Goal: Task Accomplishment & Management: Use online tool/utility

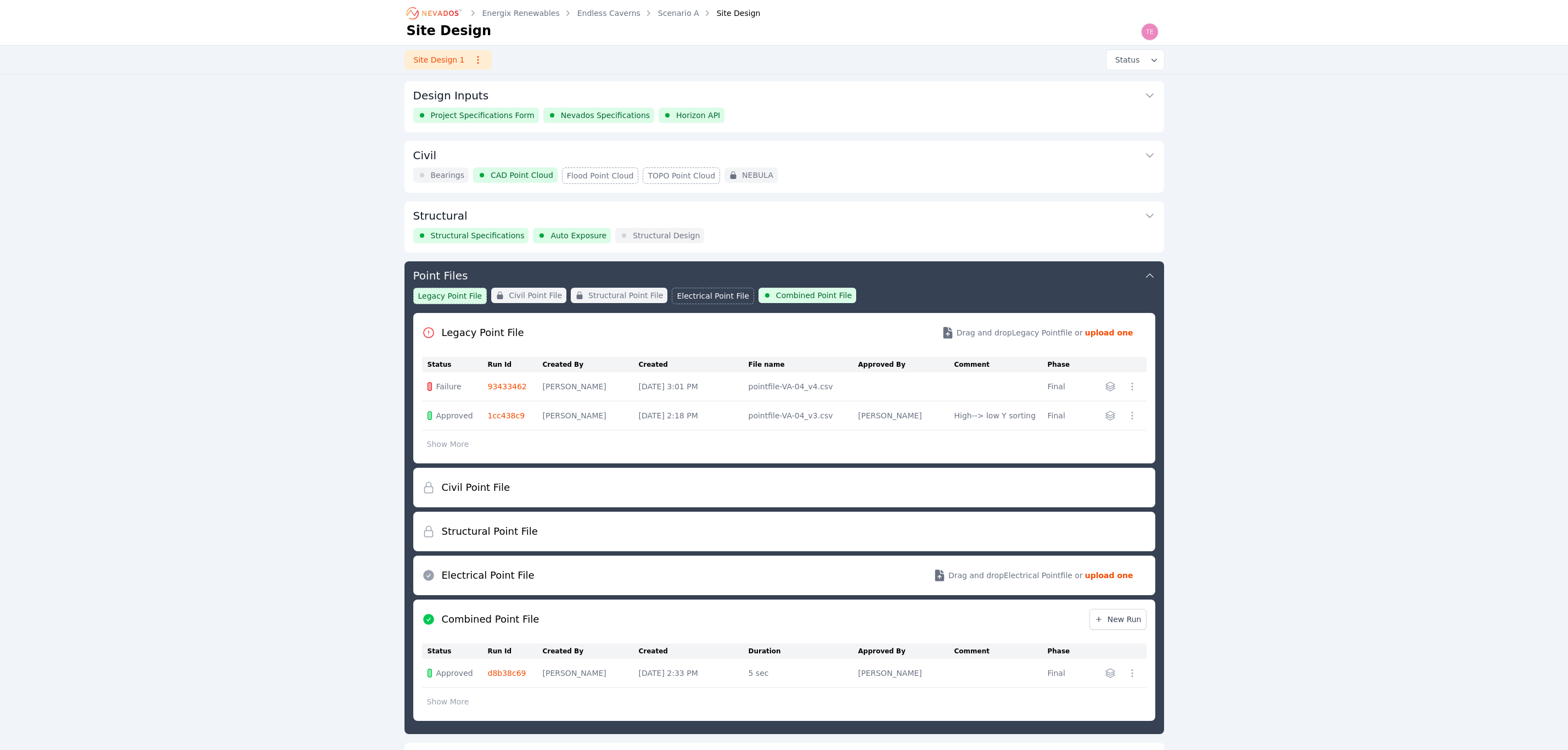
scroll to position [179, 0]
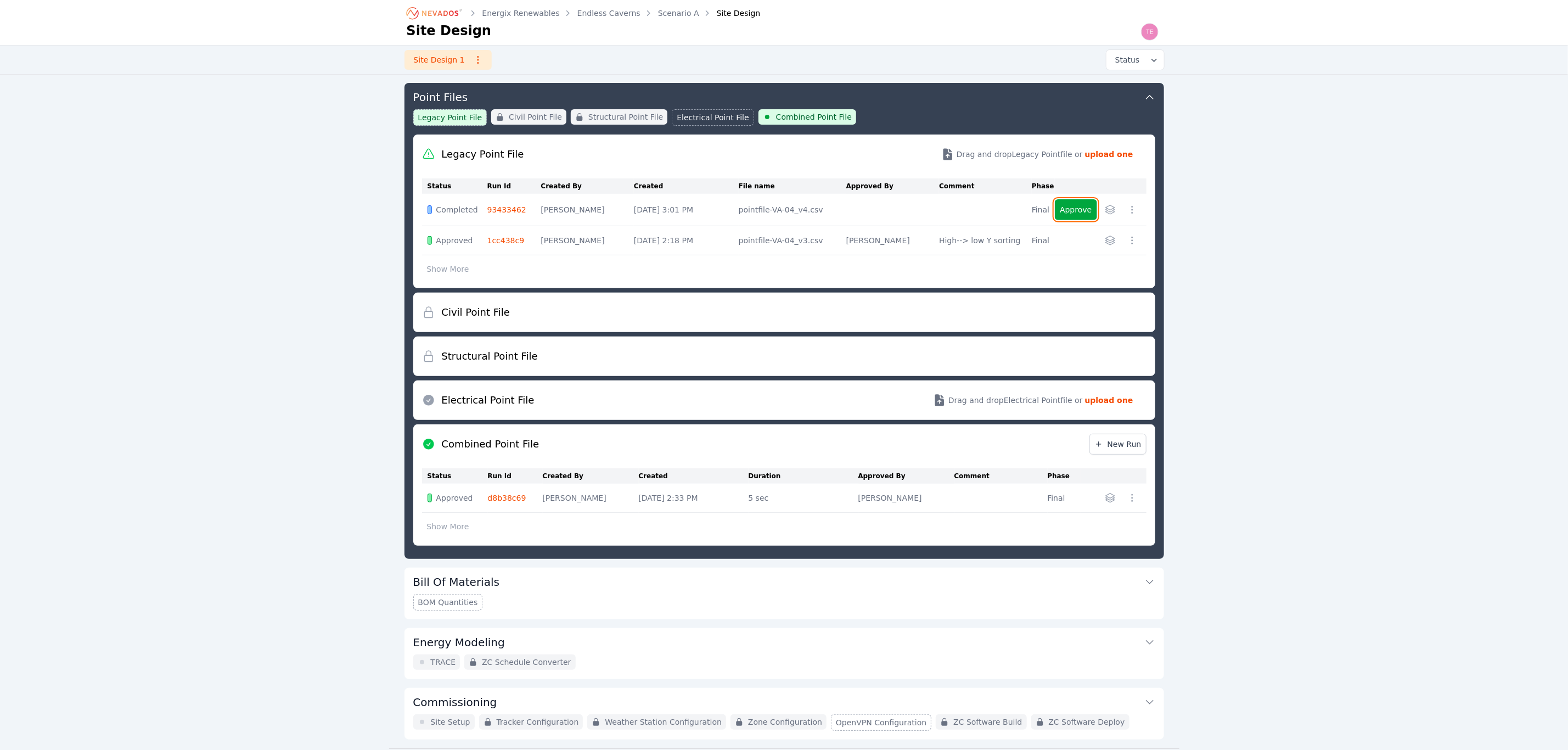
click at [1076, 206] on button "Approve" at bounding box center [1076, 210] width 42 height 21
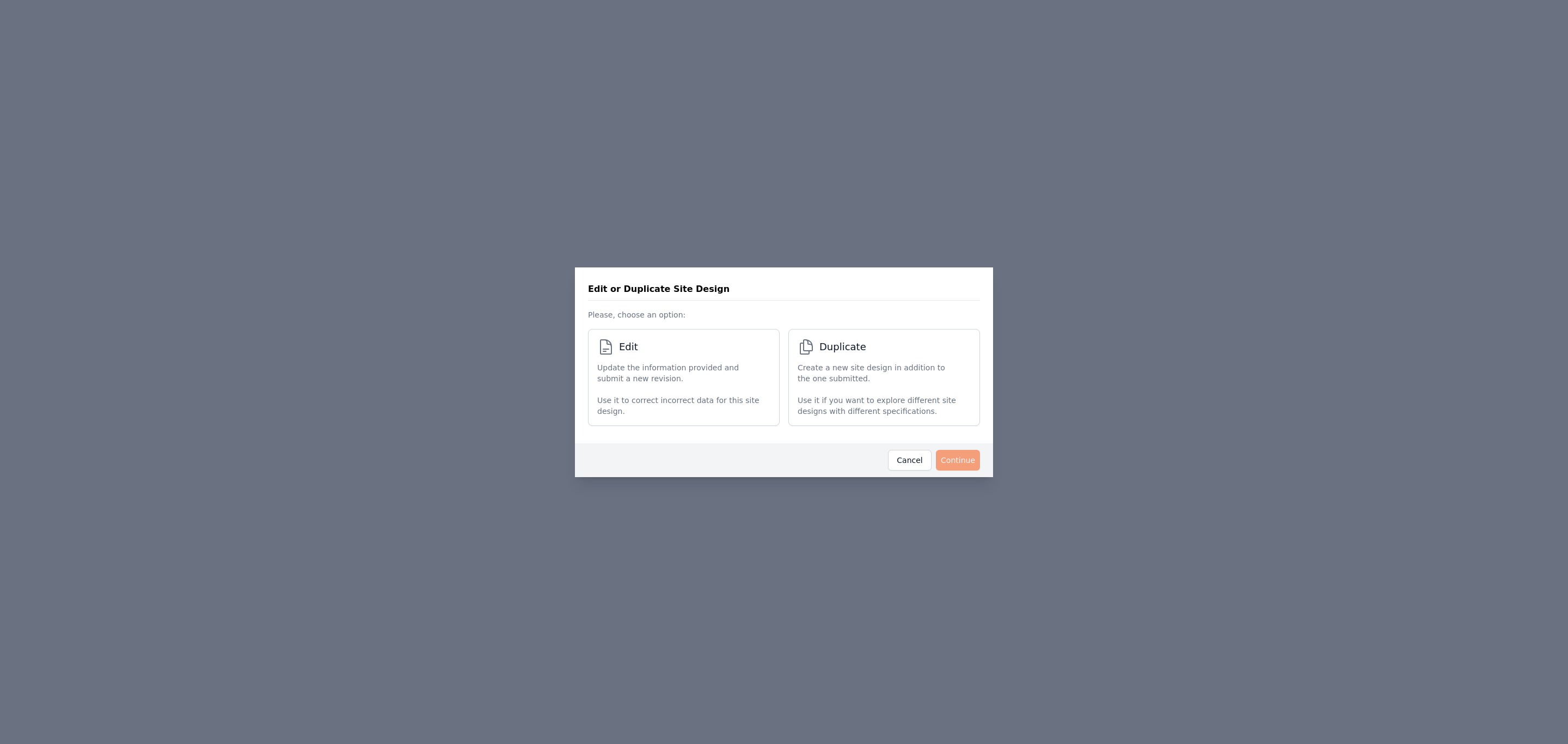
click at [685, 400] on p "Use it to correct incorrect data for this site design." at bounding box center [678, 405] width 163 height 22
click at [966, 461] on button "Continue" at bounding box center [958, 460] width 44 height 21
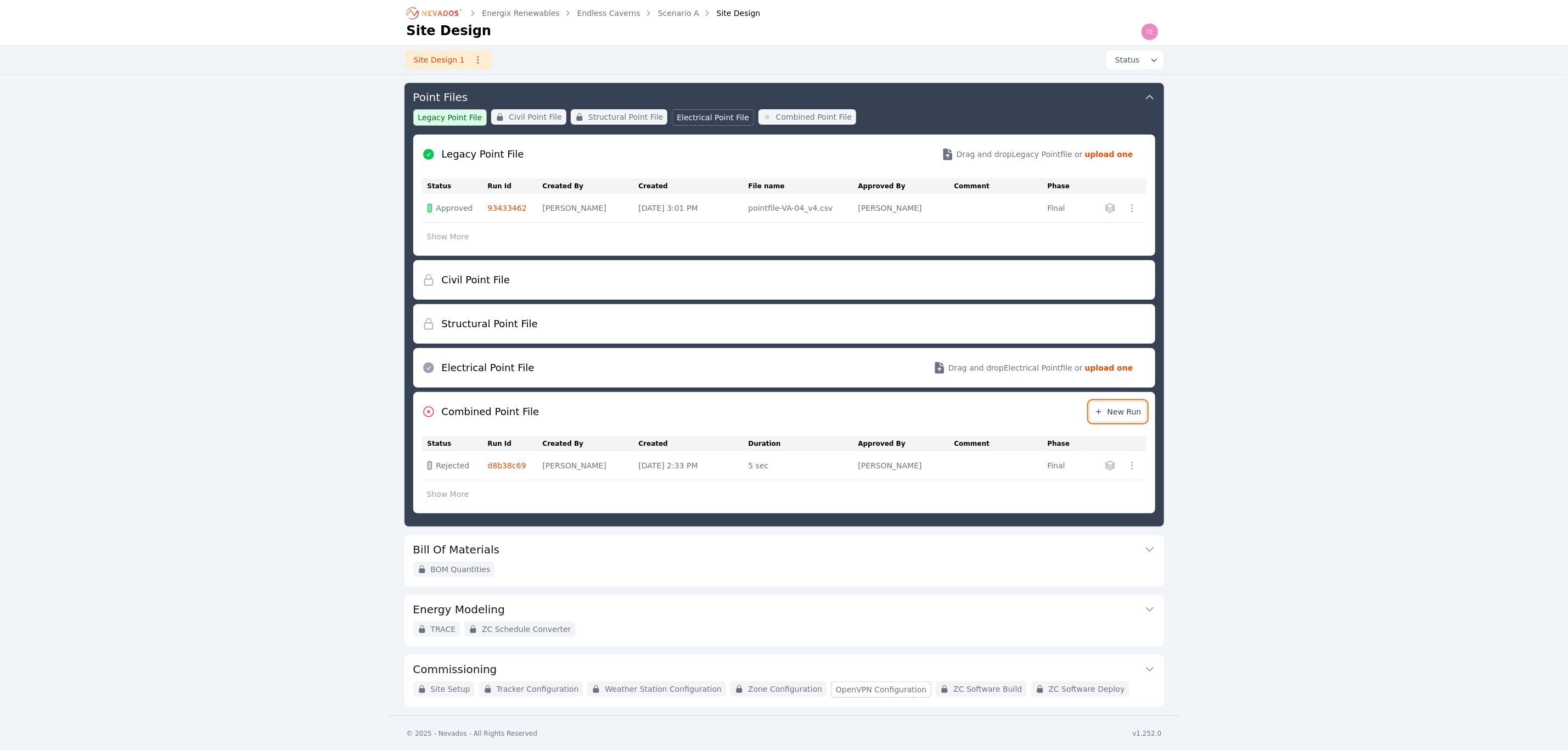
click at [1115, 414] on span "New Run" at bounding box center [1118, 412] width 47 height 11
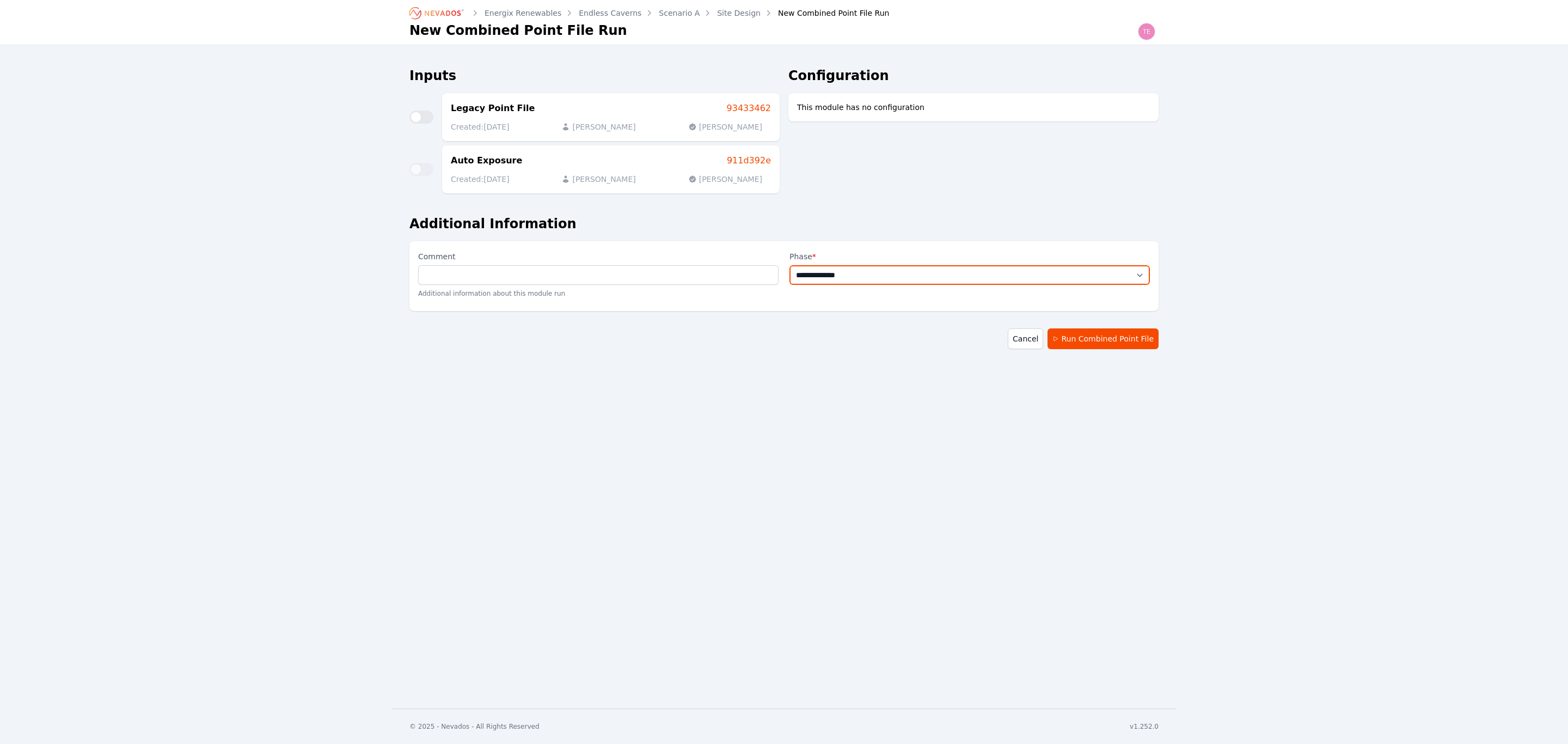
click at [910, 283] on select "**********" at bounding box center [970, 275] width 360 height 19
select select "*****"
click at [789, 265] on select "**********" at bounding box center [970, 275] width 360 height 19
click at [1091, 340] on button "Run Combined Point File" at bounding box center [1103, 339] width 111 height 21
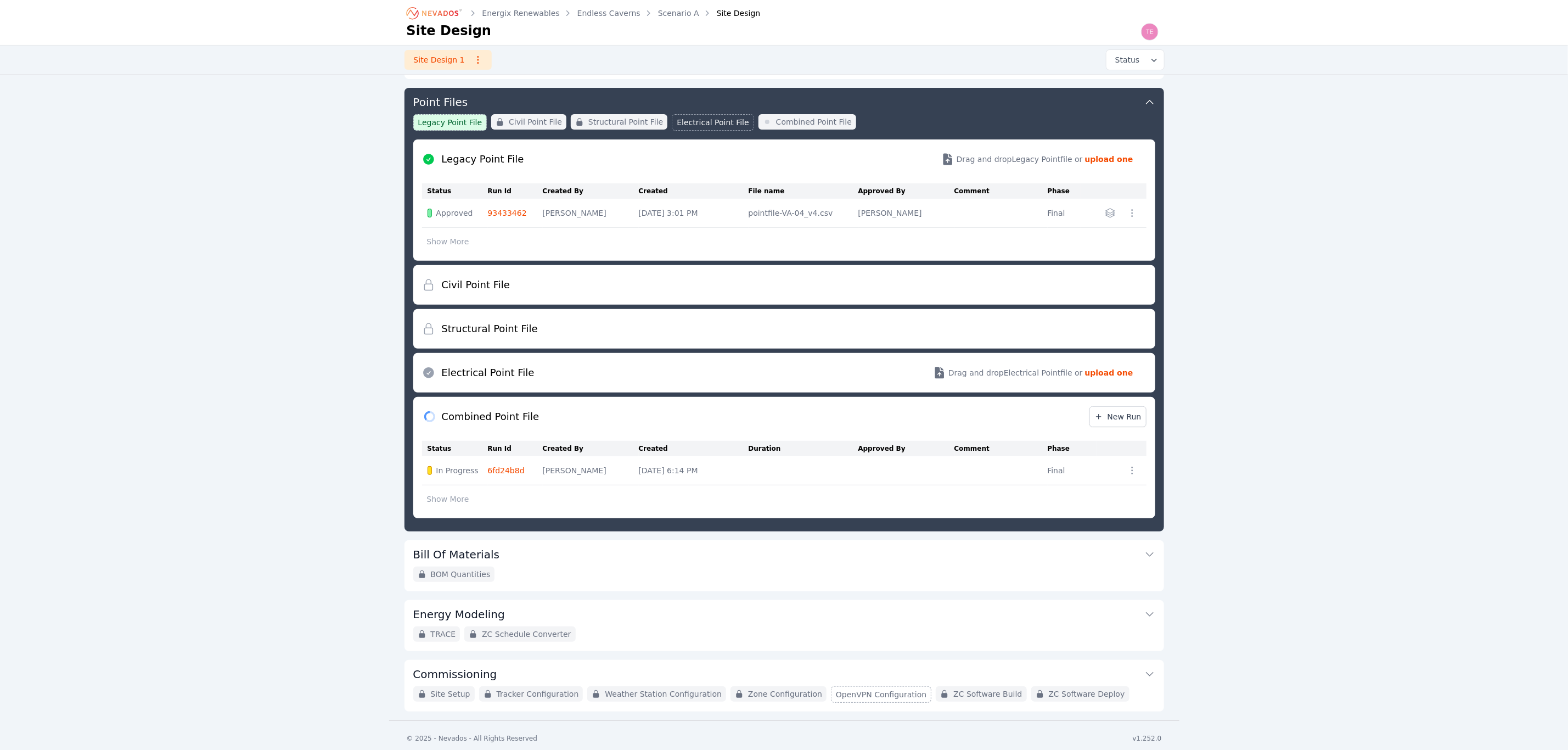
scroll to position [179, 0]
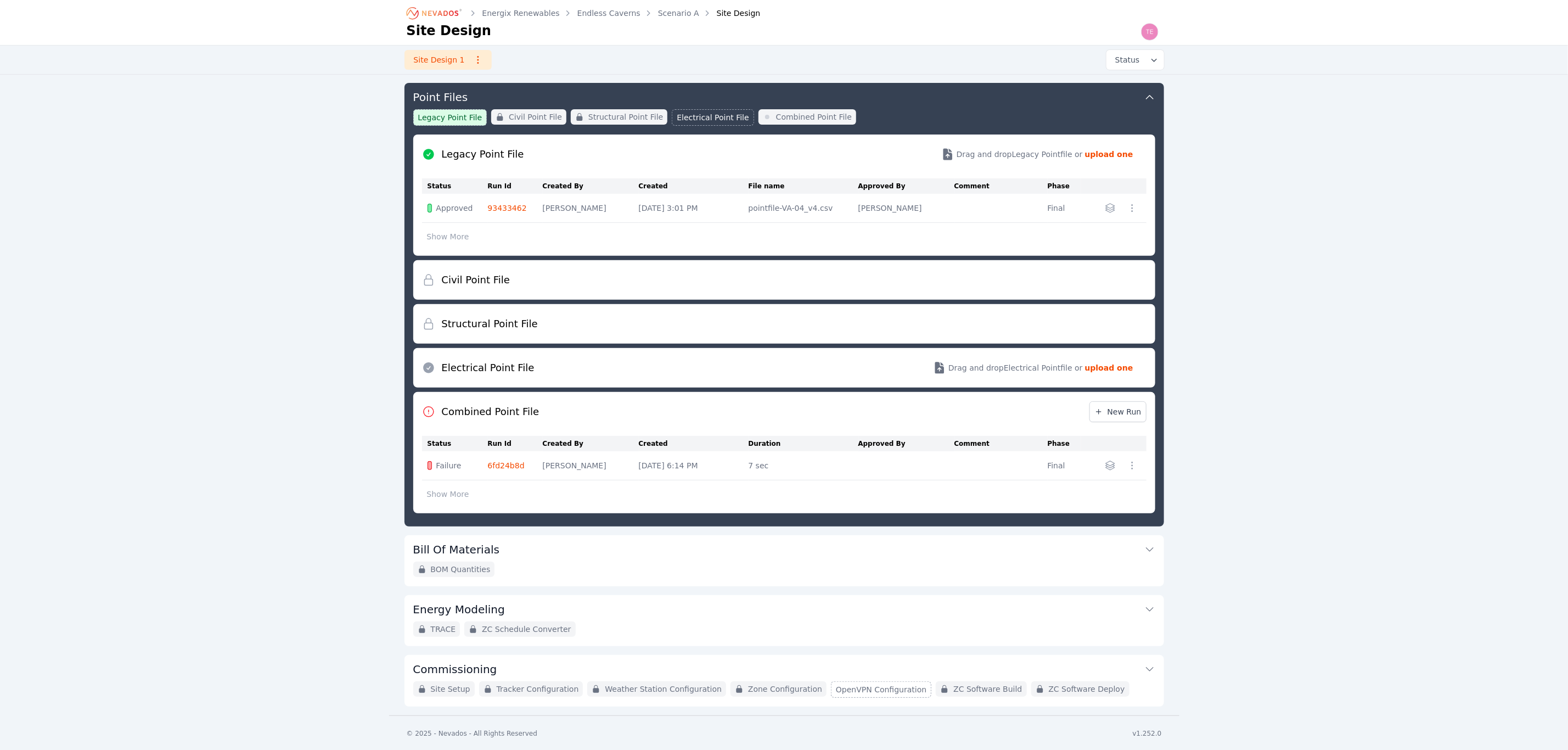
click at [506, 468] on link "6fd24b8d" at bounding box center [506, 465] width 37 height 9
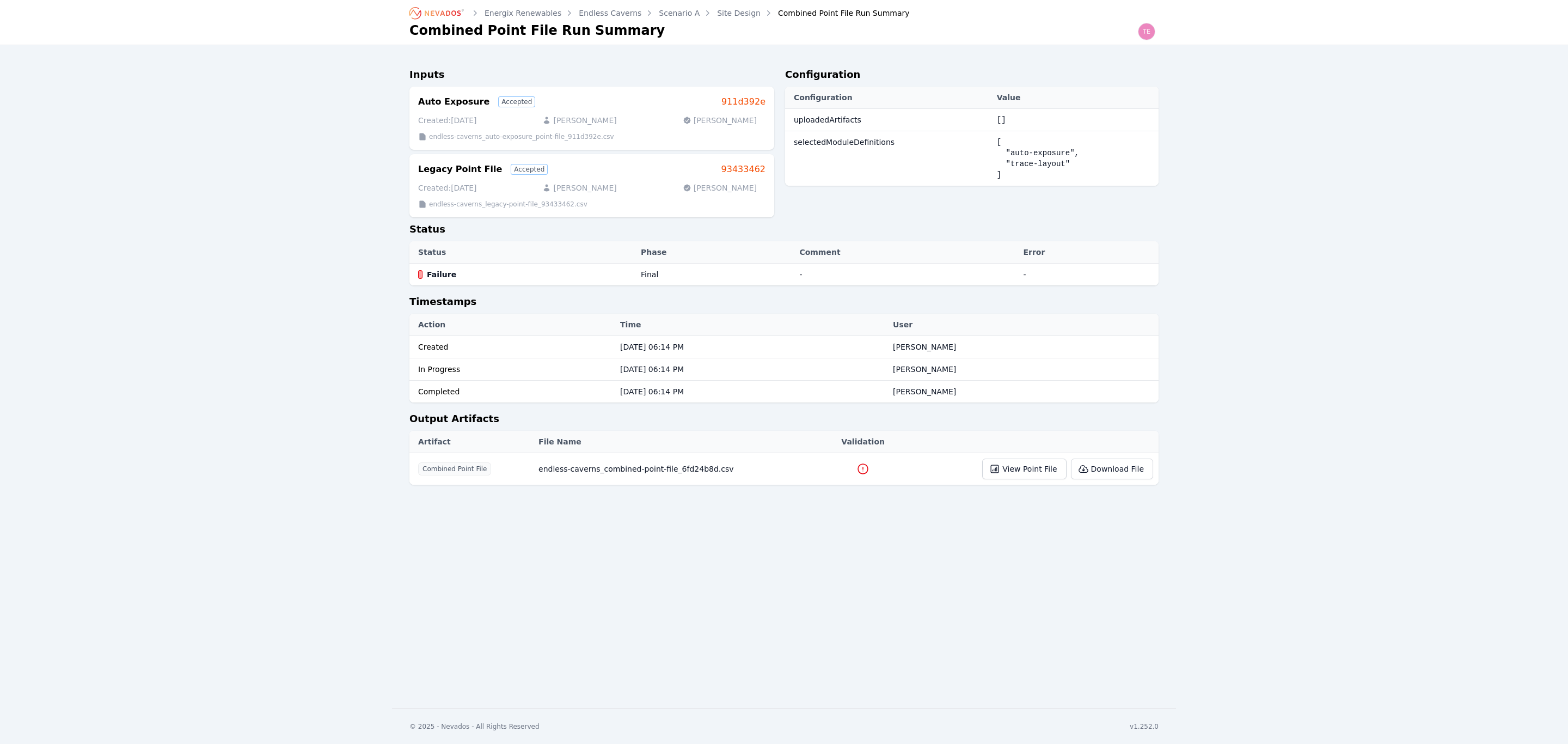
click at [858, 472] on icon at bounding box center [863, 468] width 13 height 13
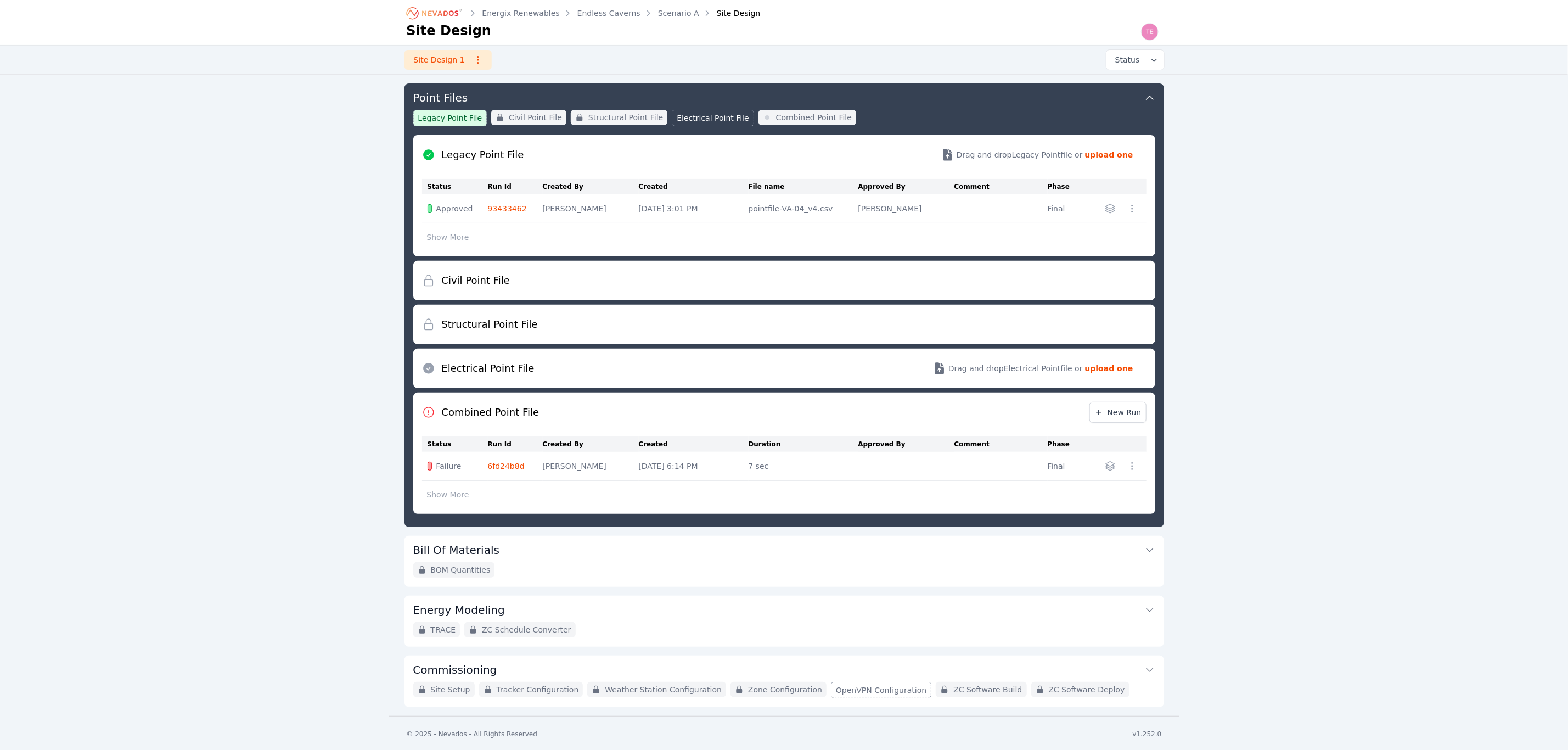
scroll to position [179, 0]
click at [444, 490] on button "Show More" at bounding box center [448, 494] width 52 height 21
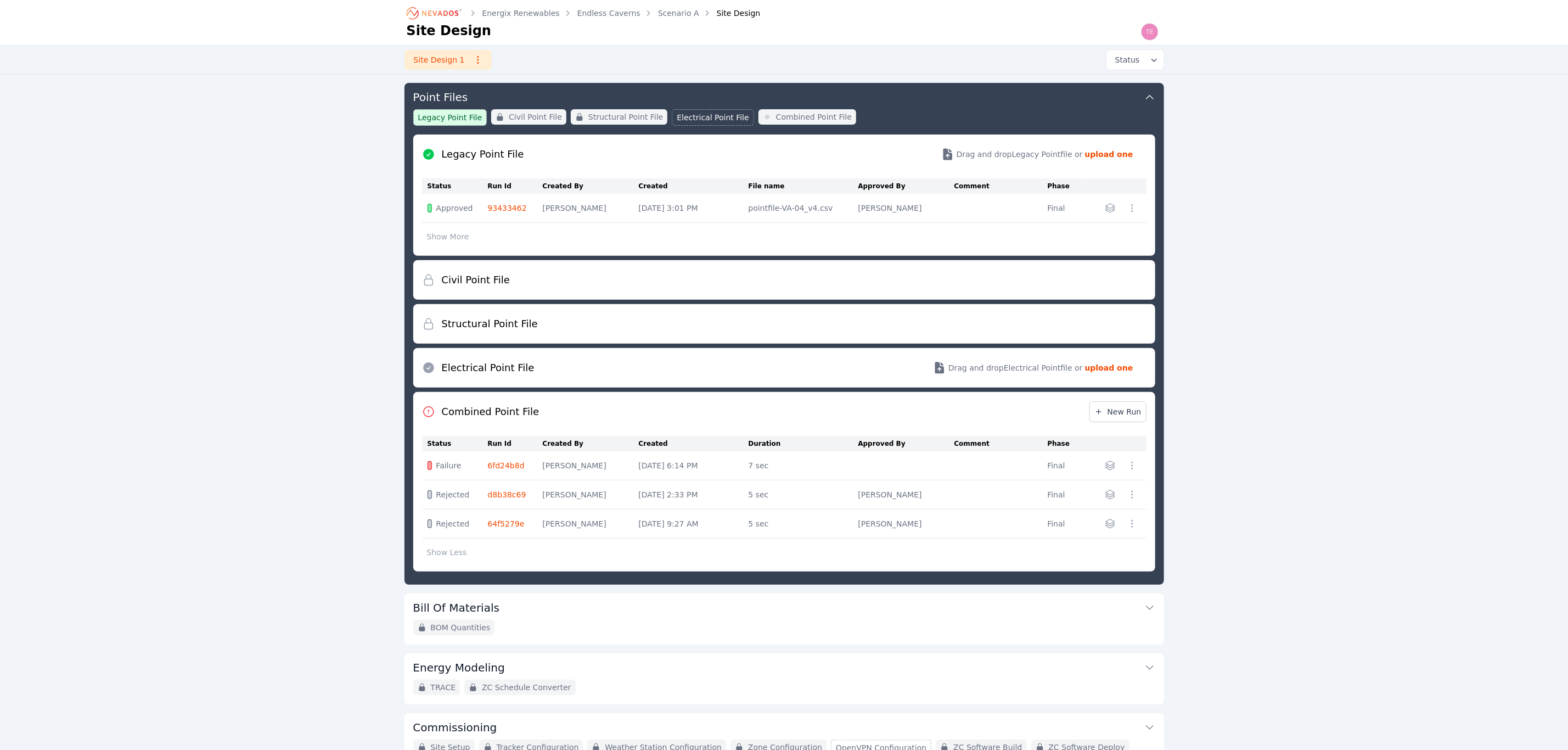
click at [501, 493] on link "d8b38c69" at bounding box center [507, 495] width 39 height 9
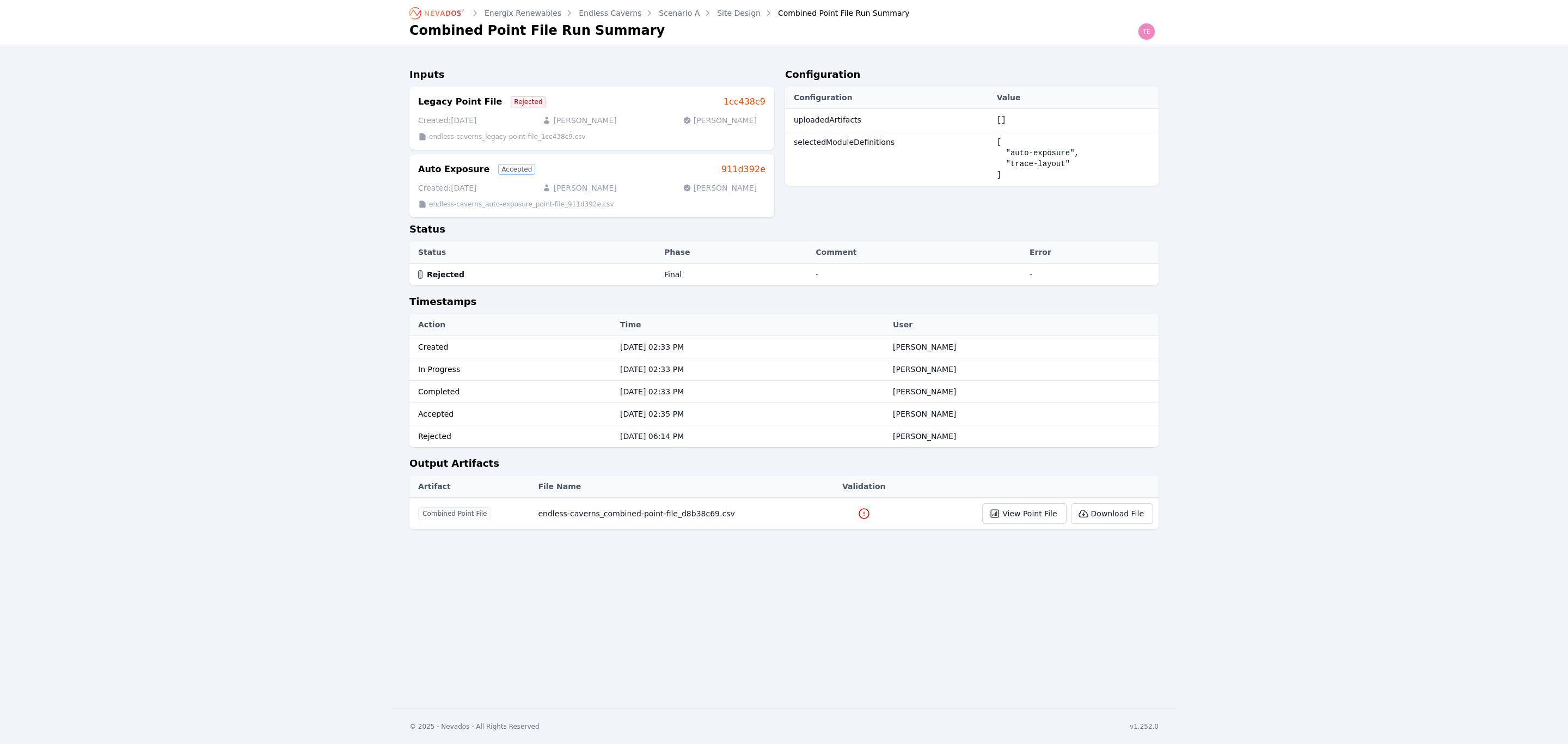
click at [831, 512] on td at bounding box center [864, 514] width 77 height 32
click at [847, 512] on td at bounding box center [864, 514] width 77 height 32
click at [858, 515] on icon at bounding box center [864, 513] width 13 height 13
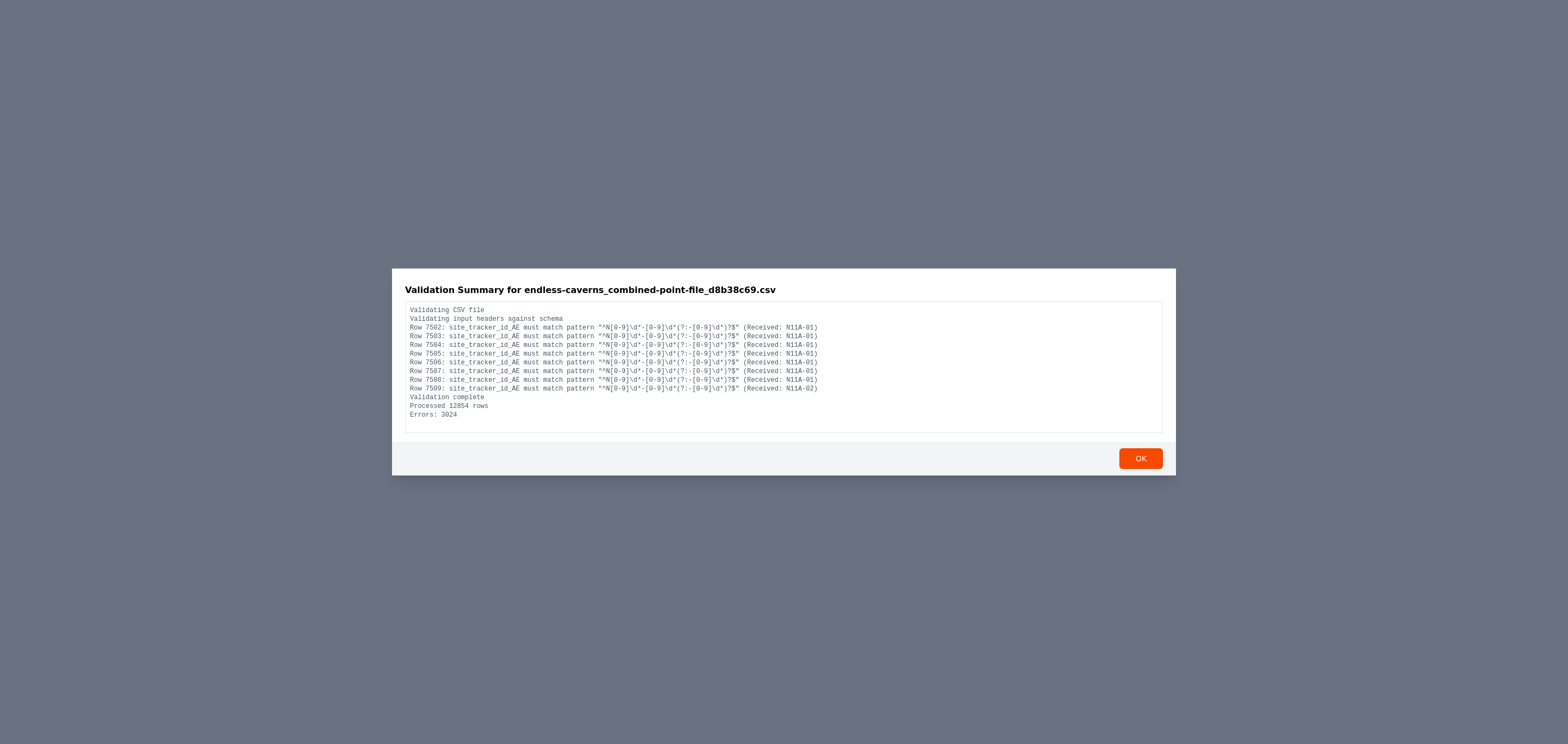
click at [240, 368] on div "Validation Summary for endless-caverns_combined-point-file_d8b38c69.csv OK" at bounding box center [784, 372] width 1568 height 744
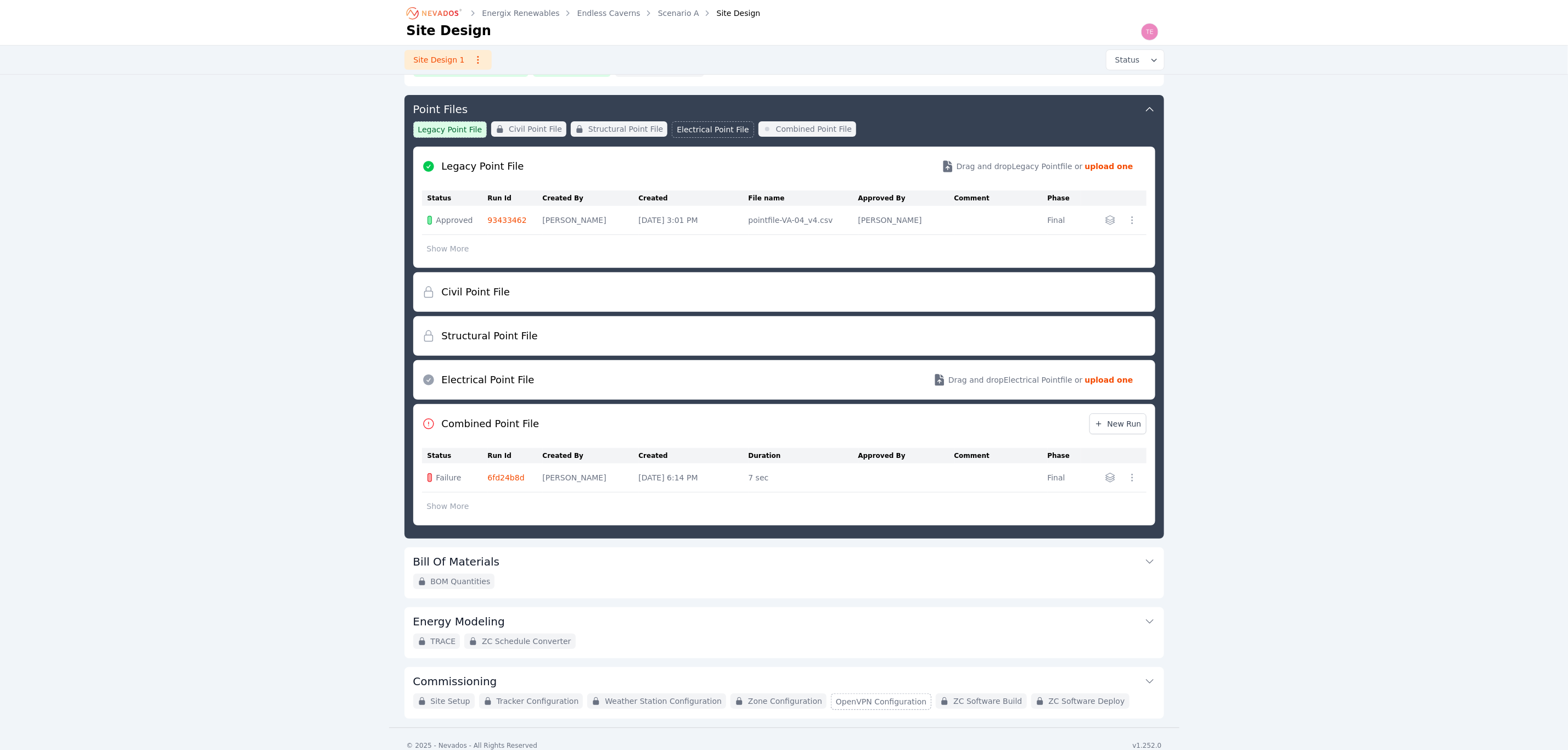
scroll to position [179, 0]
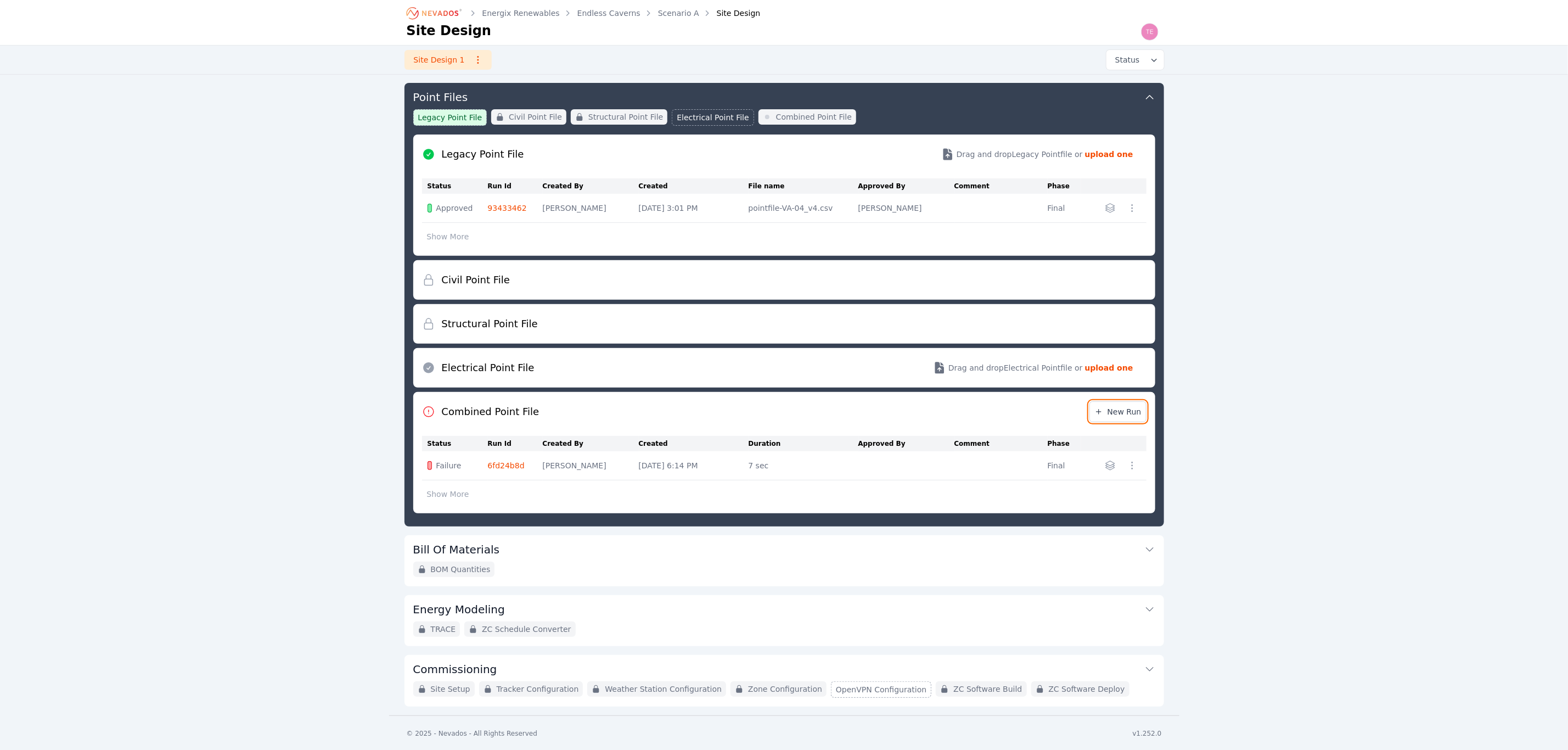
click at [1099, 408] on icon at bounding box center [1099, 412] width 9 height 9
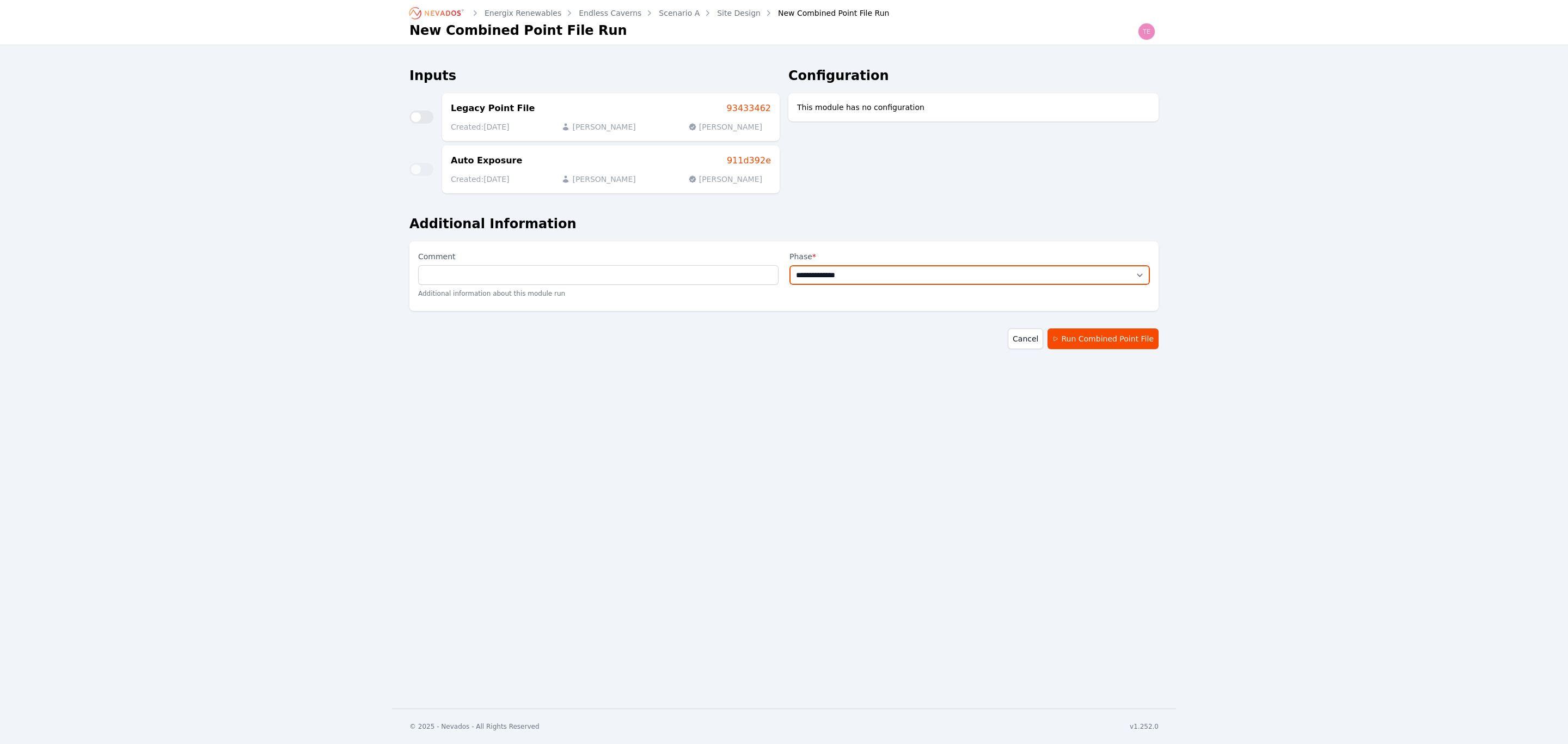
click at [951, 276] on select "**********" at bounding box center [970, 275] width 360 height 19
select select "*****"
click at [789, 265] on select "**********" at bounding box center [970, 275] width 360 height 19
click at [1131, 339] on button "Run Combined Point File" at bounding box center [1103, 339] width 111 height 21
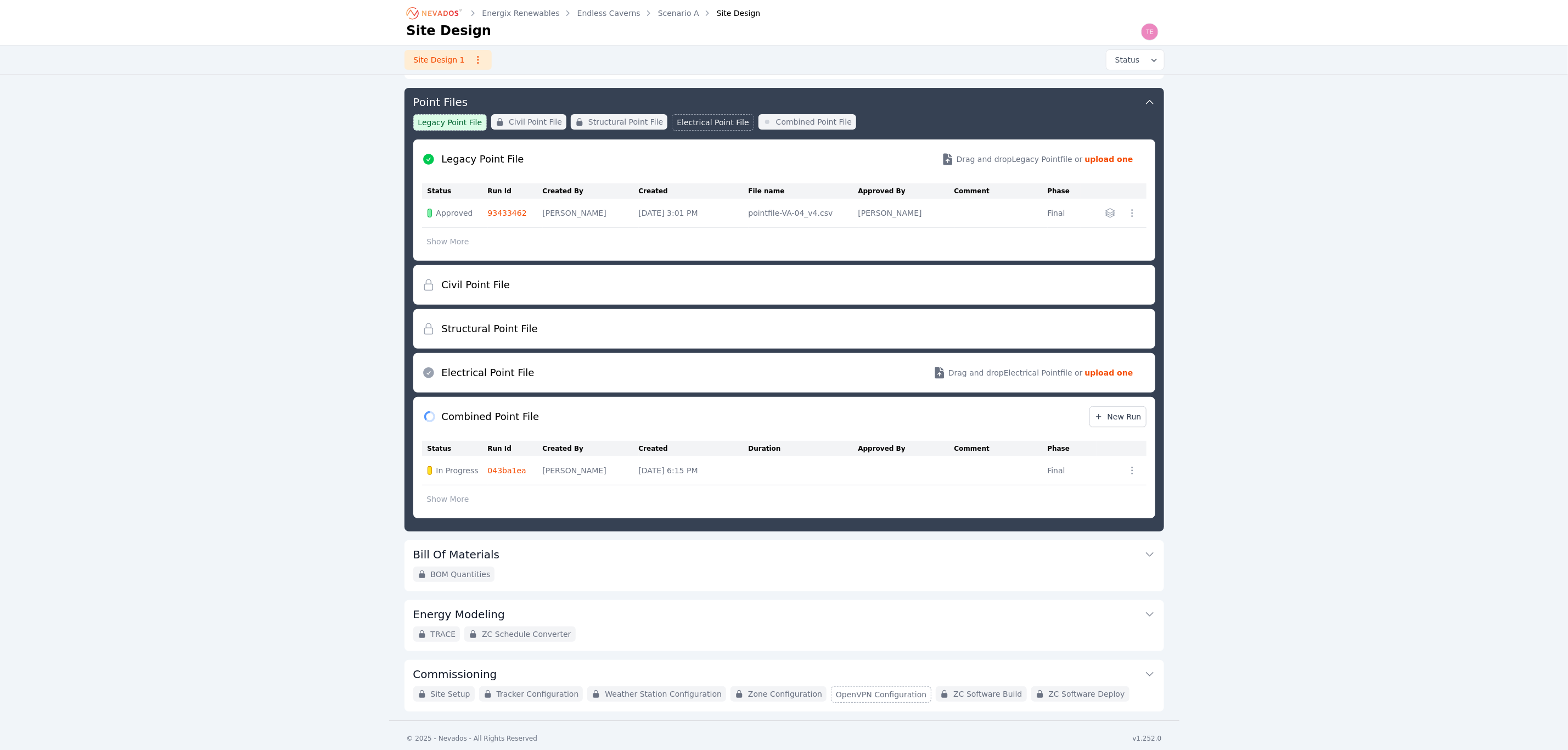
scroll to position [179, 0]
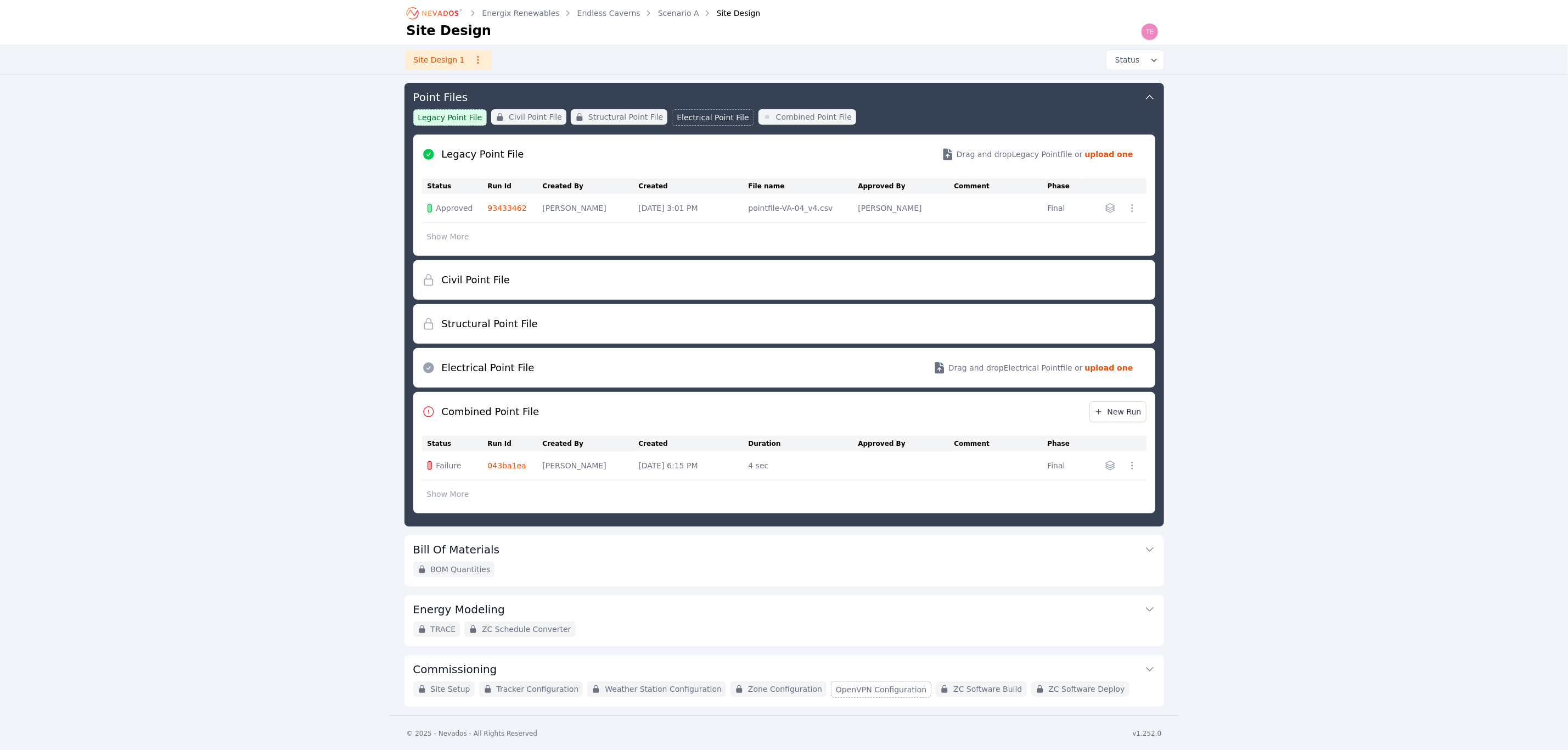
click at [458, 492] on button "Show More" at bounding box center [448, 494] width 52 height 21
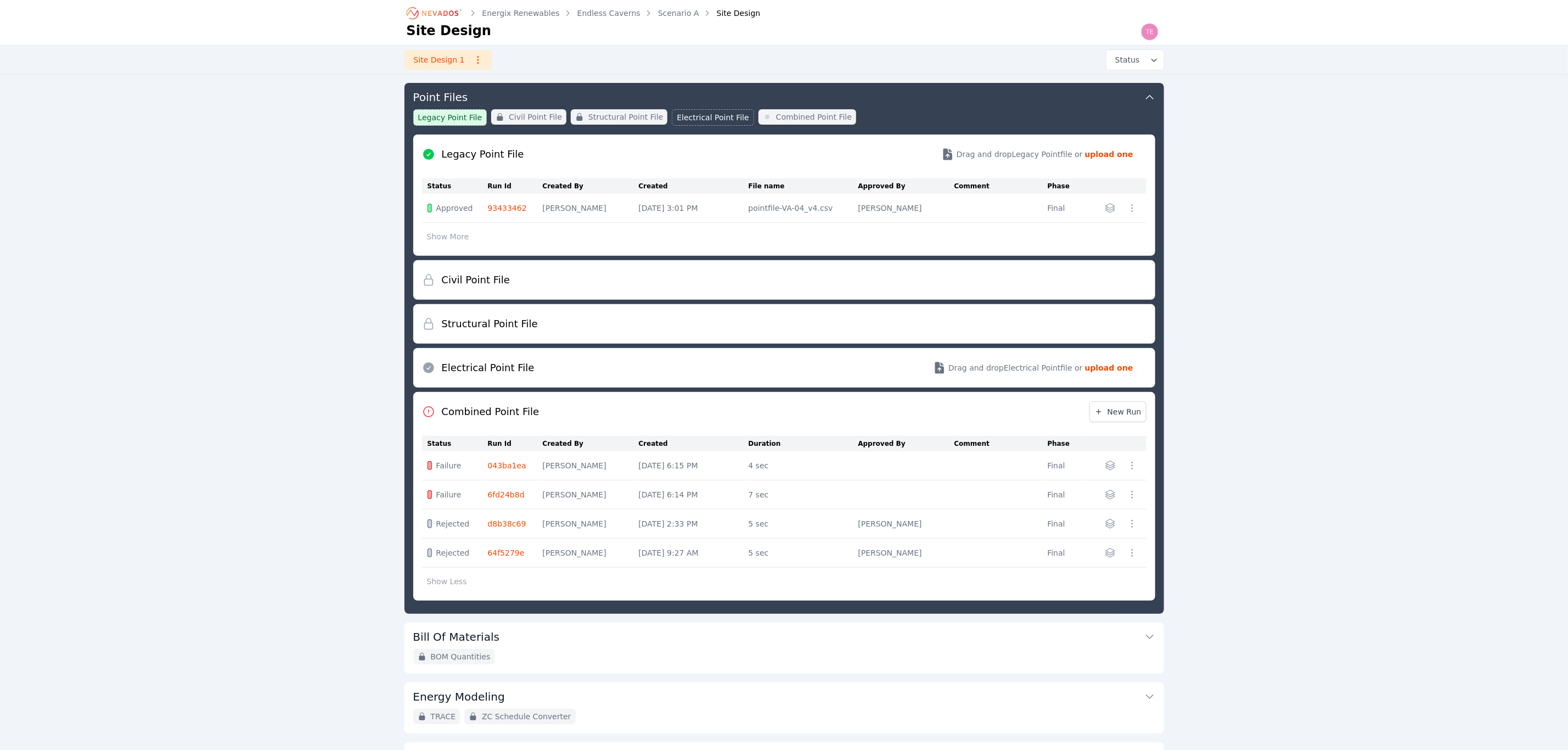
click at [516, 523] on link "d8b38c69" at bounding box center [507, 524] width 39 height 9
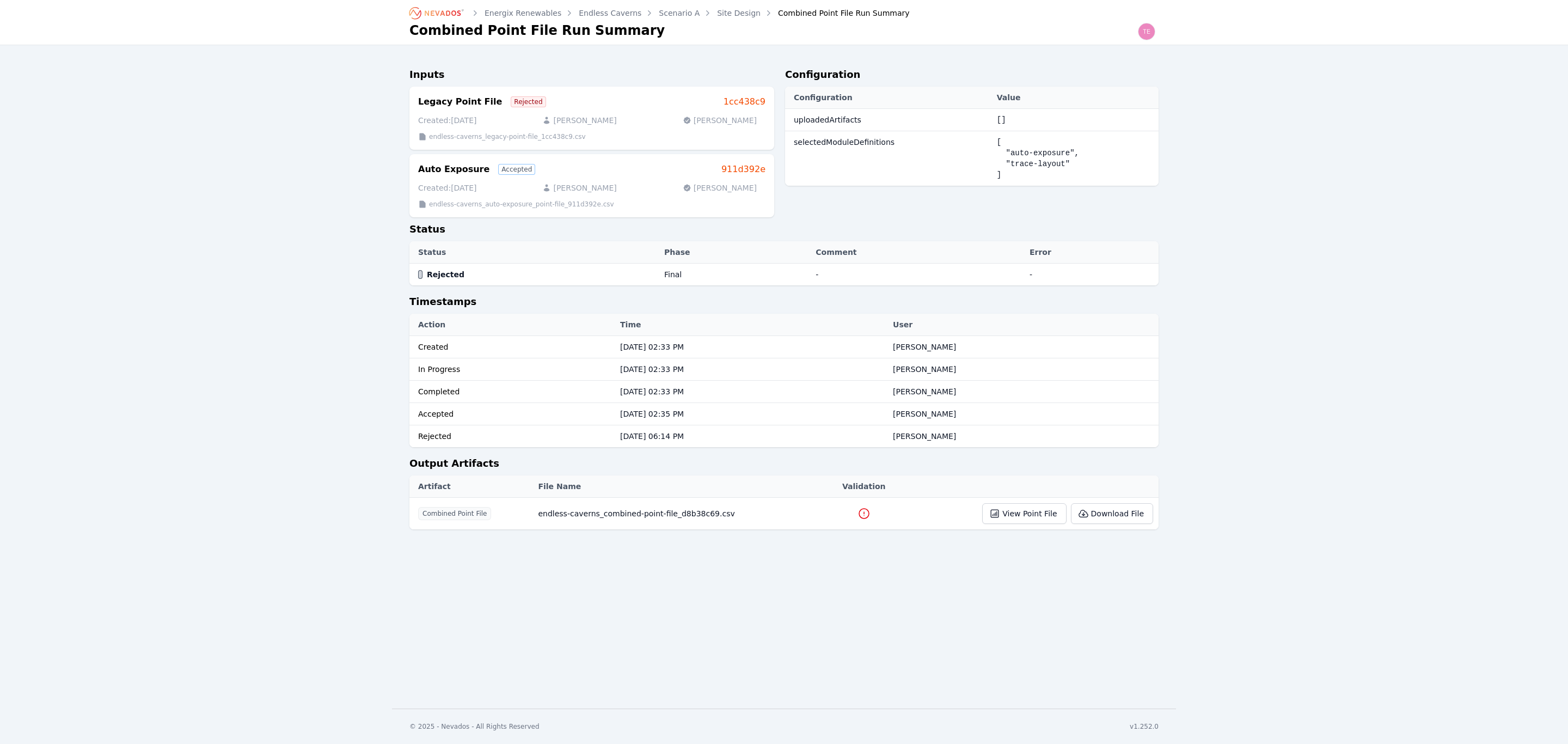
click at [859, 513] on icon at bounding box center [864, 513] width 10 height 10
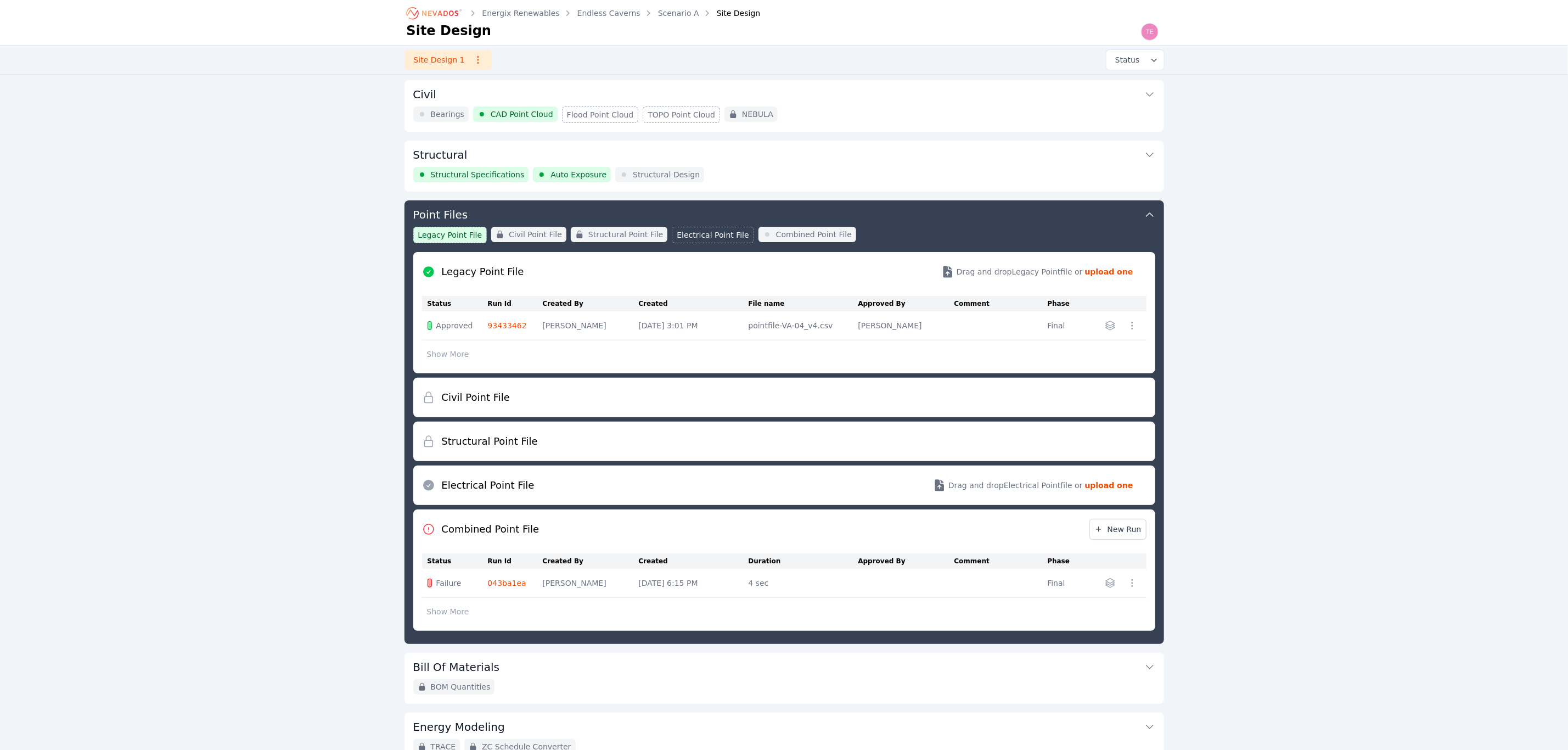
scroll to position [179, 0]
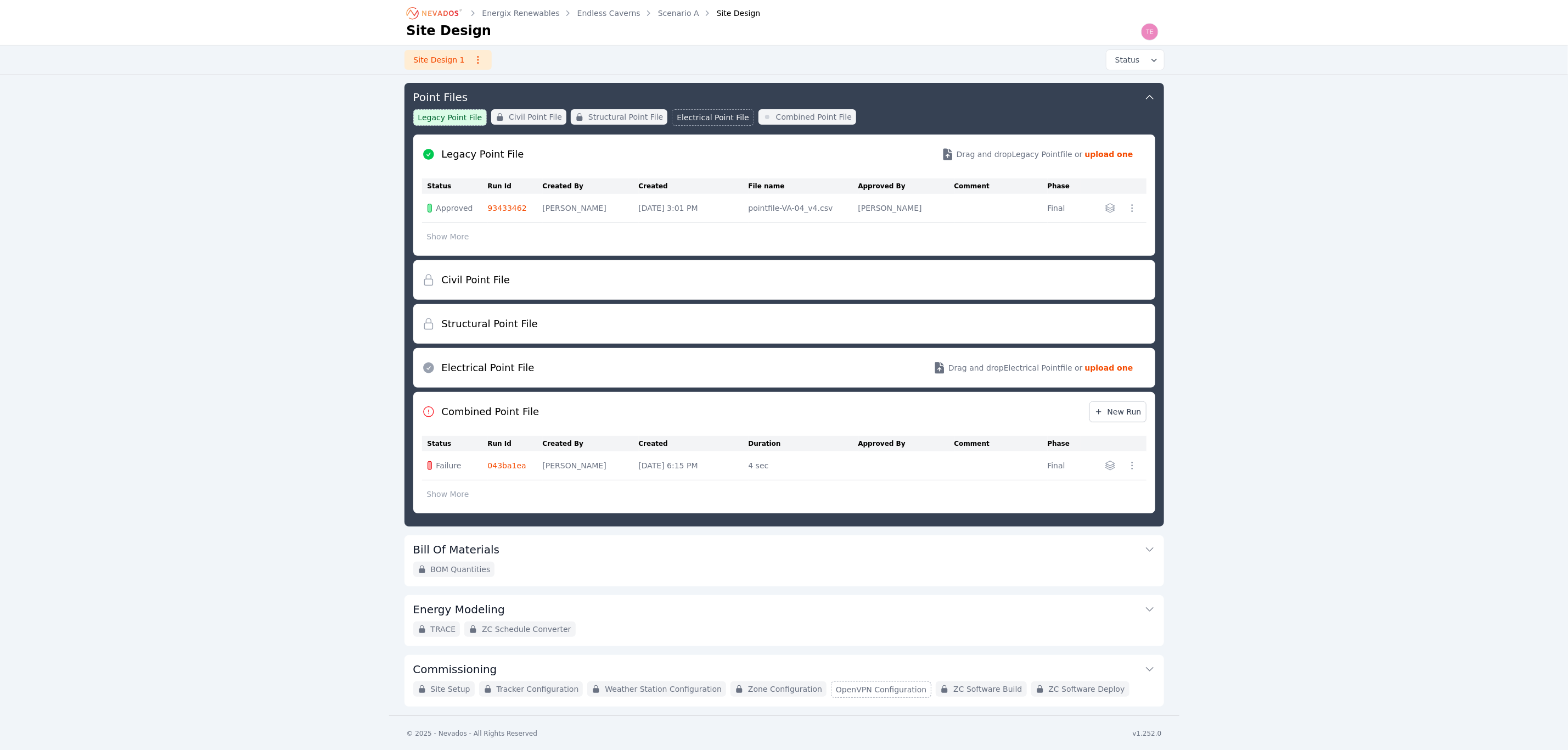
click at [455, 492] on button "Show More" at bounding box center [448, 494] width 52 height 21
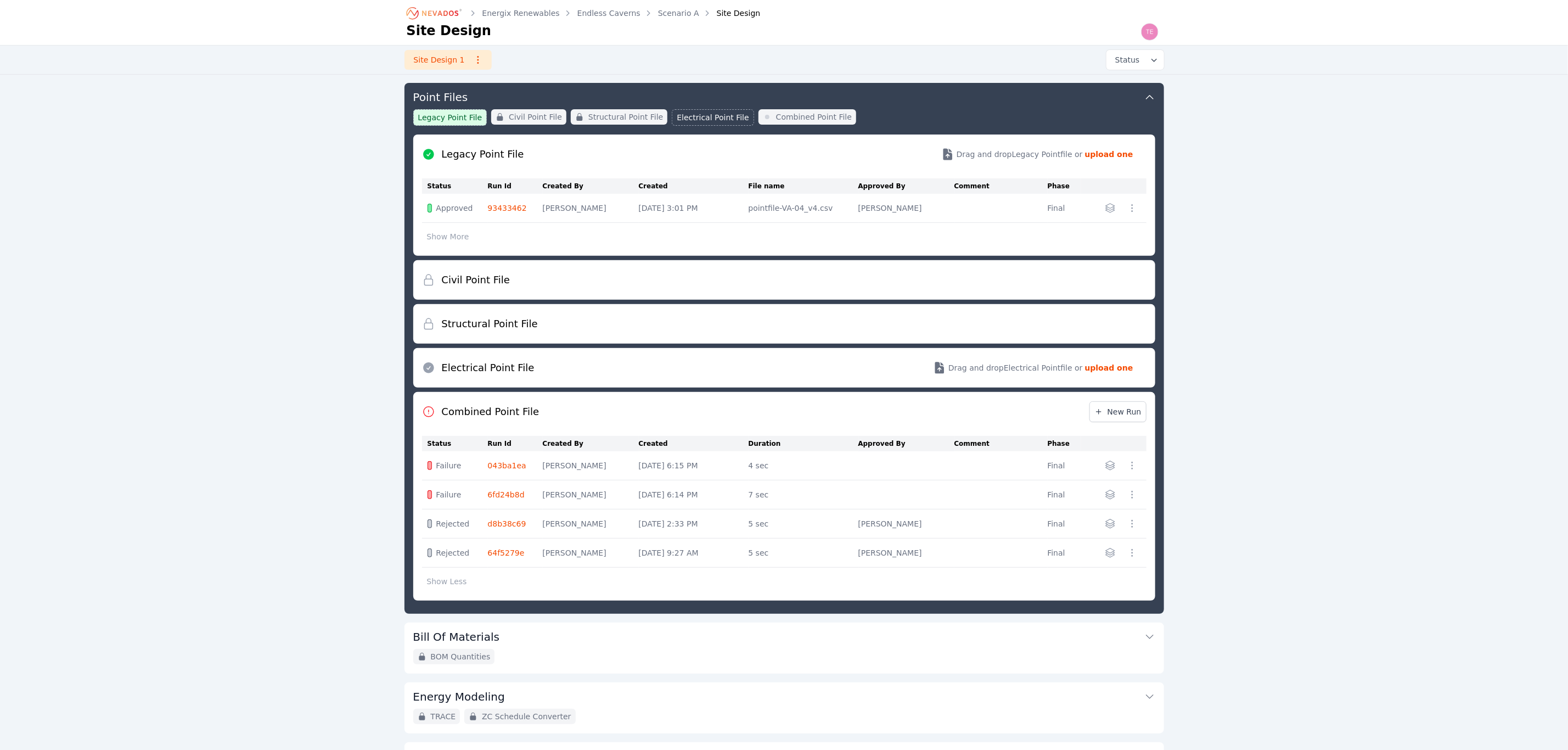
click at [508, 557] on link "64f5279e" at bounding box center [506, 553] width 37 height 9
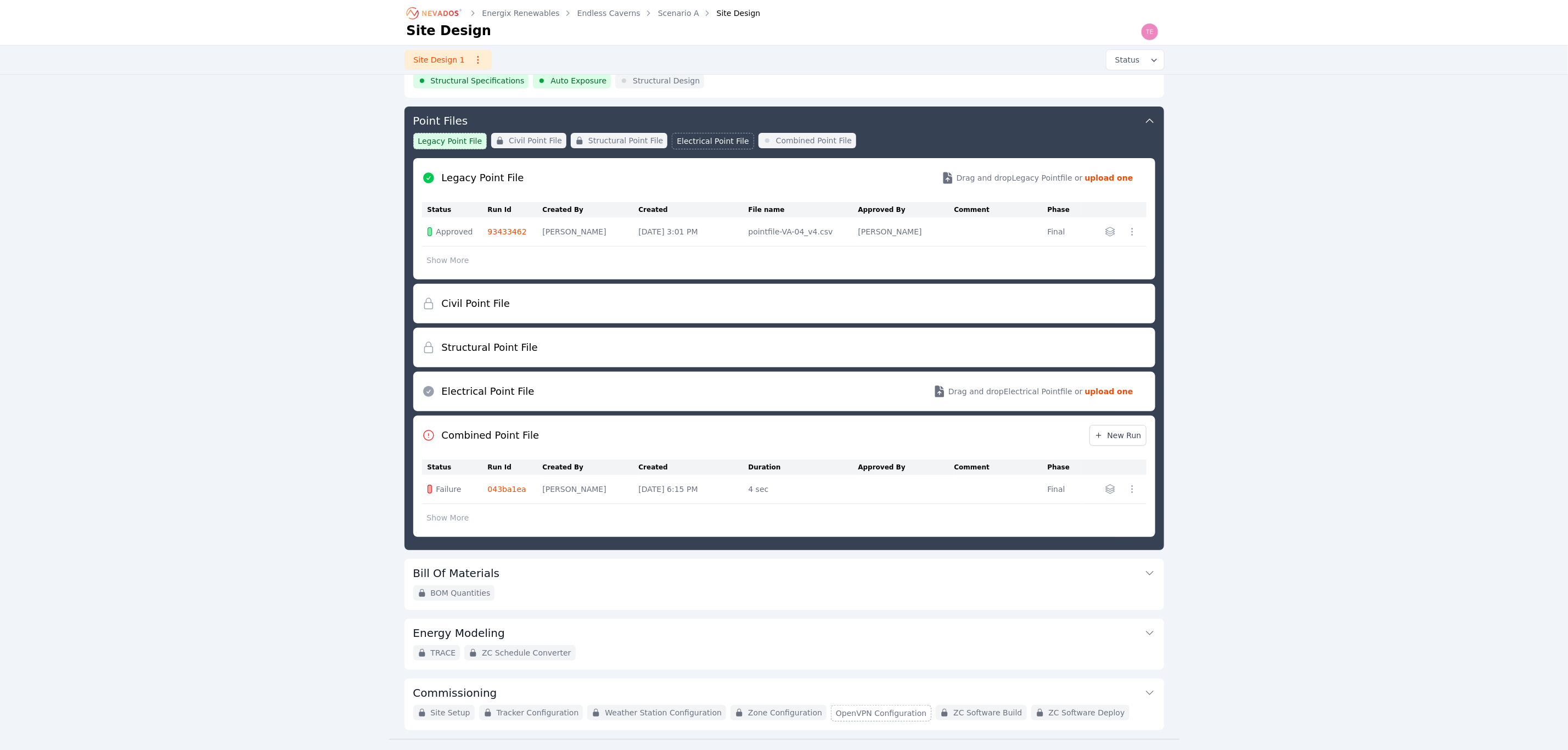
scroll to position [179, 0]
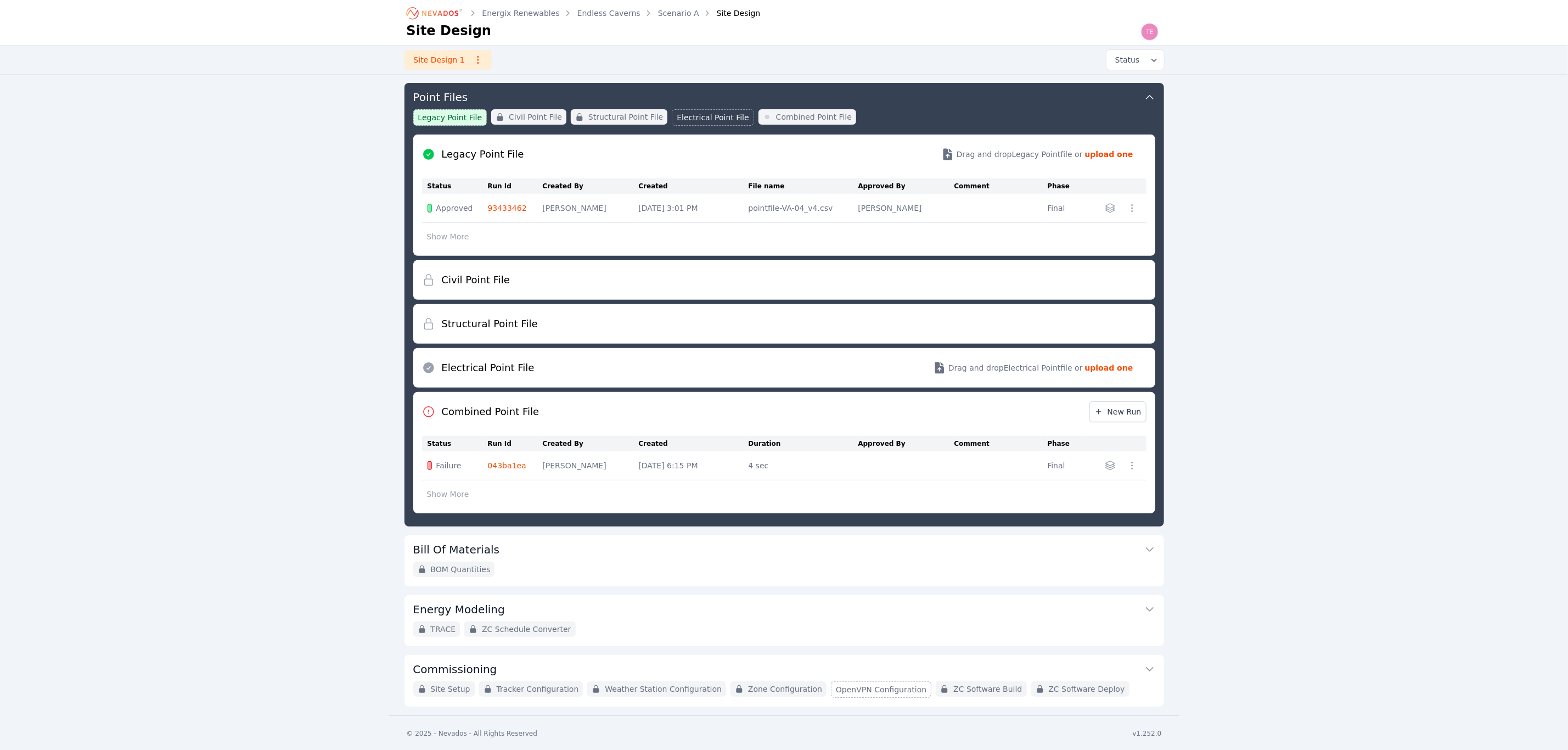
click at [447, 497] on button "Show More" at bounding box center [448, 494] width 52 height 21
